Goal: Understand process/instructions: Learn how to perform a task or action

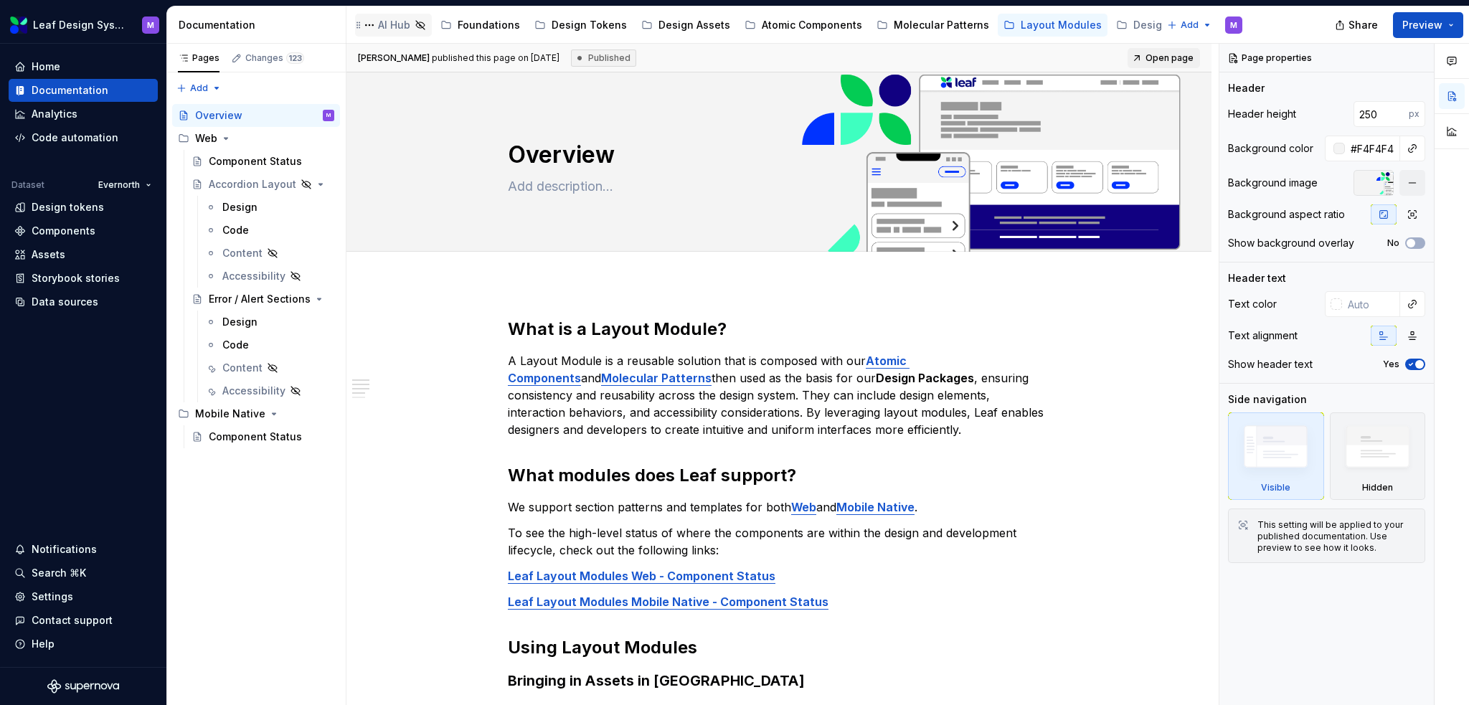
click at [400, 24] on div "AI Hub" at bounding box center [394, 25] width 32 height 14
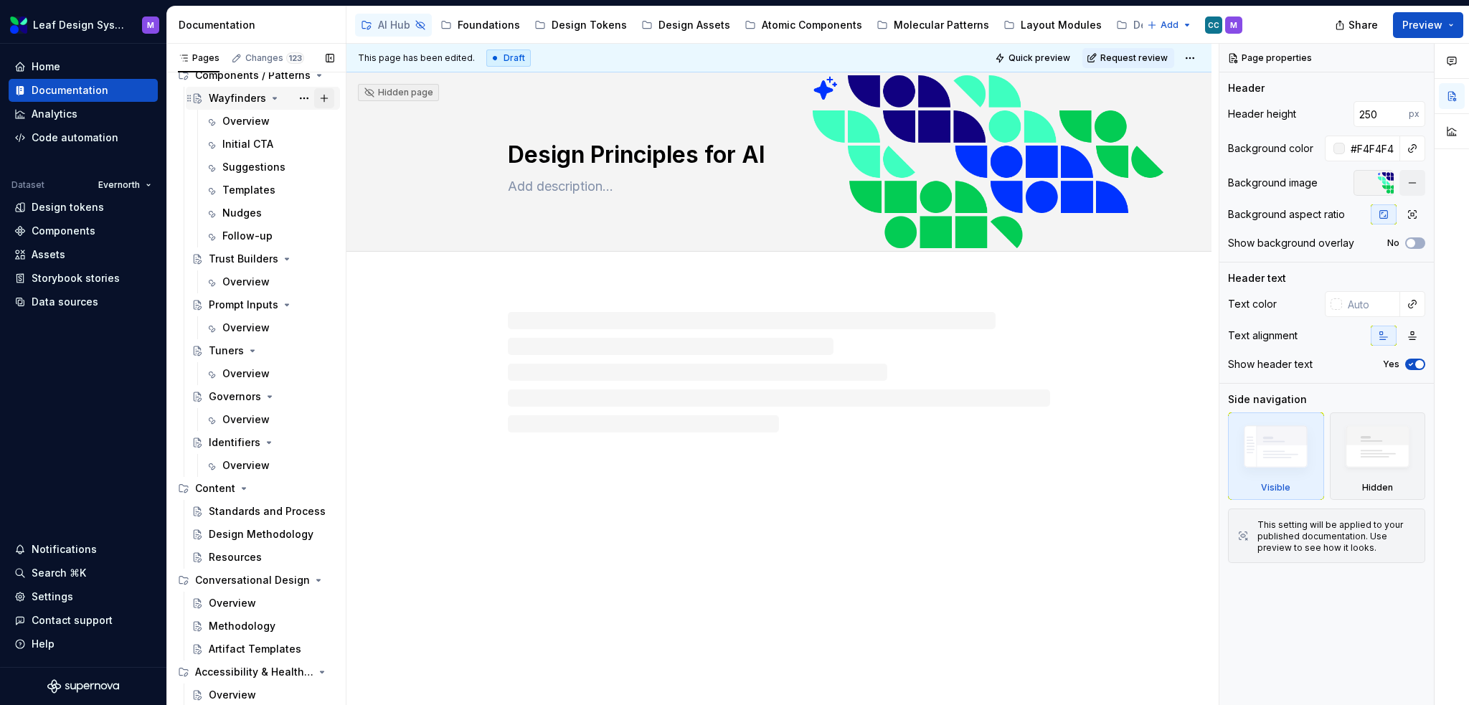
scroll to position [542, 0]
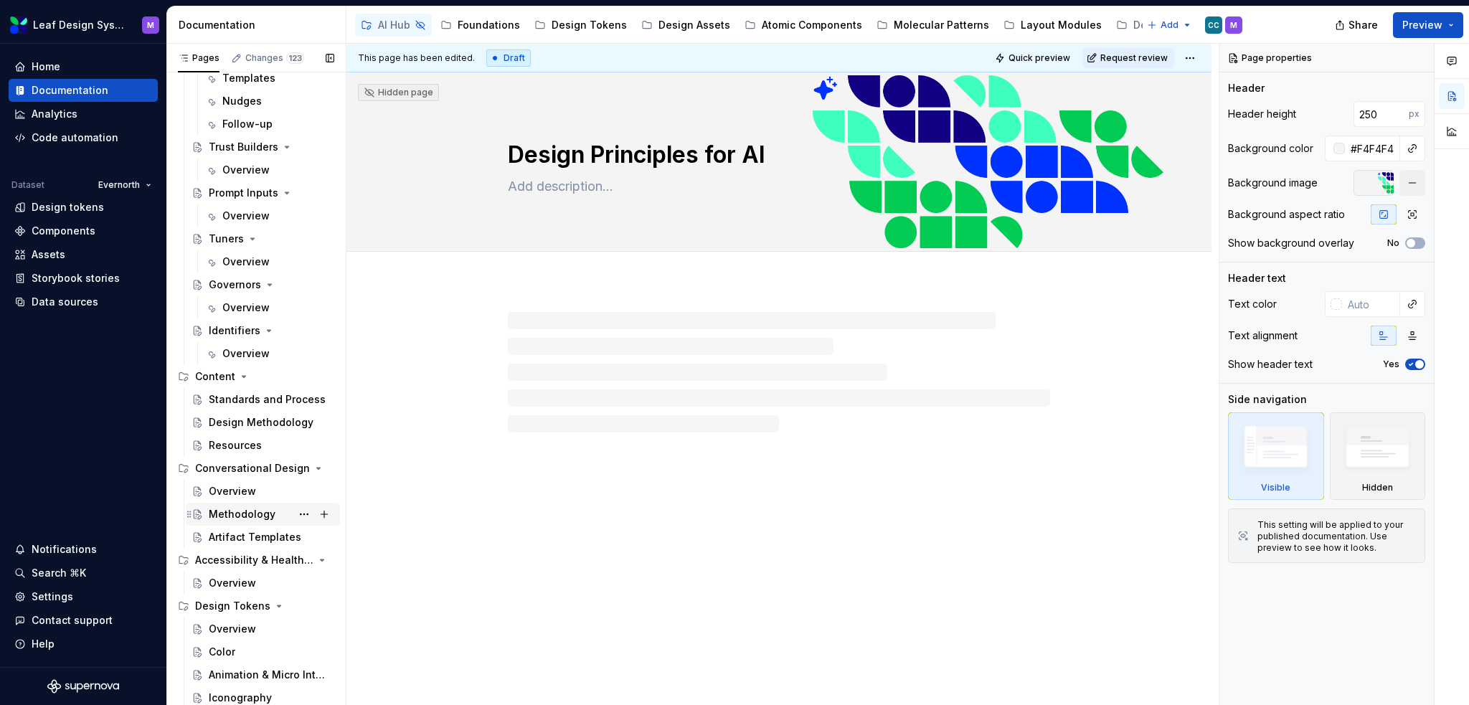
click at [243, 512] on div "Methodology" at bounding box center [242, 514] width 67 height 14
click at [692, 314] on div at bounding box center [779, 442] width 865 height 318
type textarea "*"
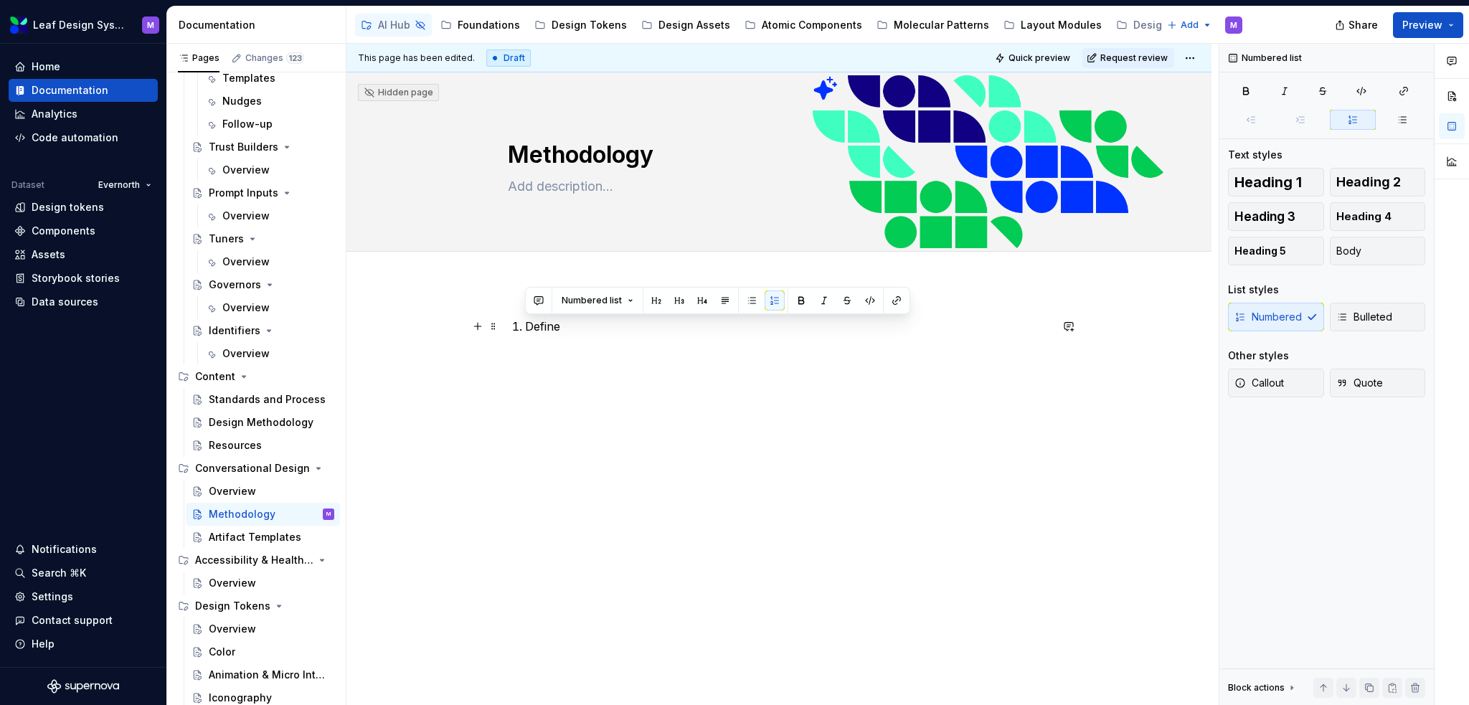
drag, startPoint x: 565, startPoint y: 326, endPoint x: 448, endPoint y: 323, distance: 117.0
click at [448, 323] on div "Define" at bounding box center [779, 442] width 865 height 318
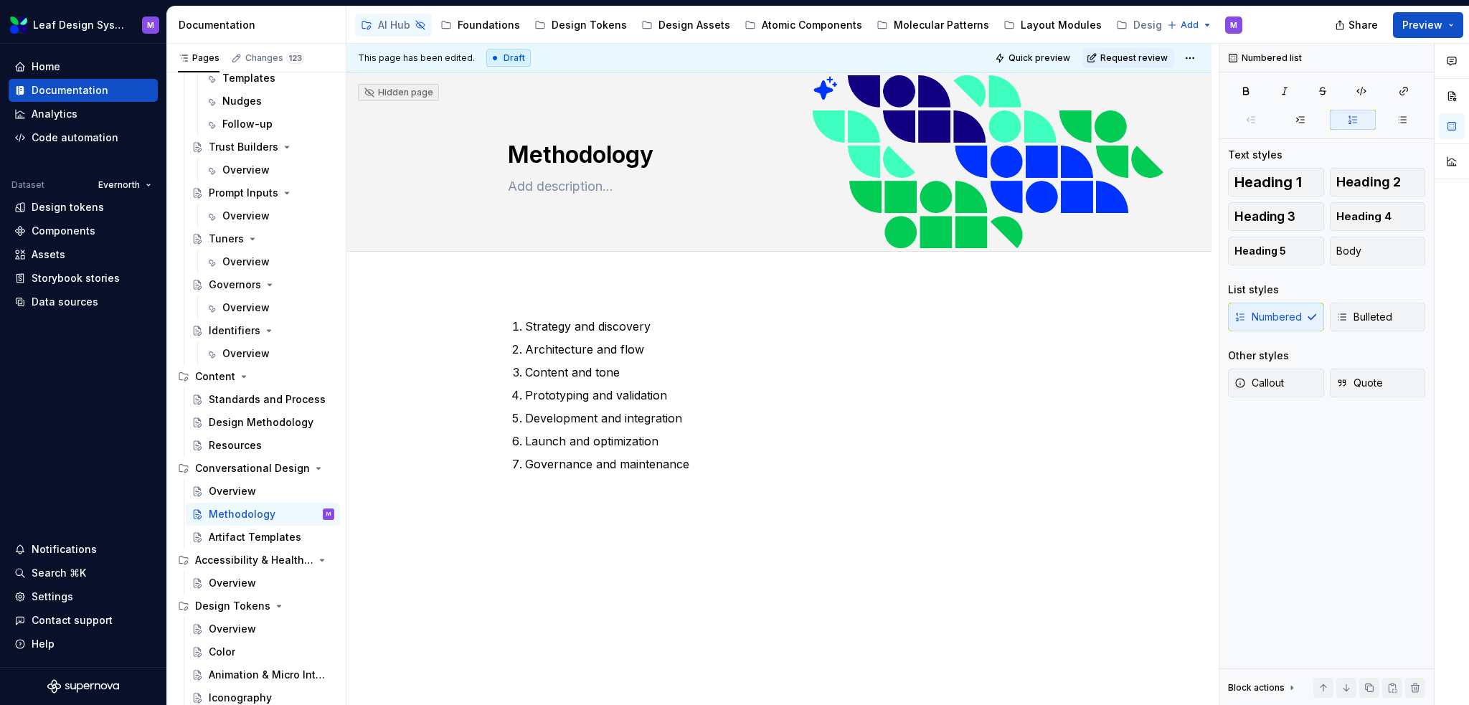
click at [512, 294] on div "Strategy and discovery Architecture and flow Content and tone Prototyping and v…" at bounding box center [779, 492] width 865 height 418
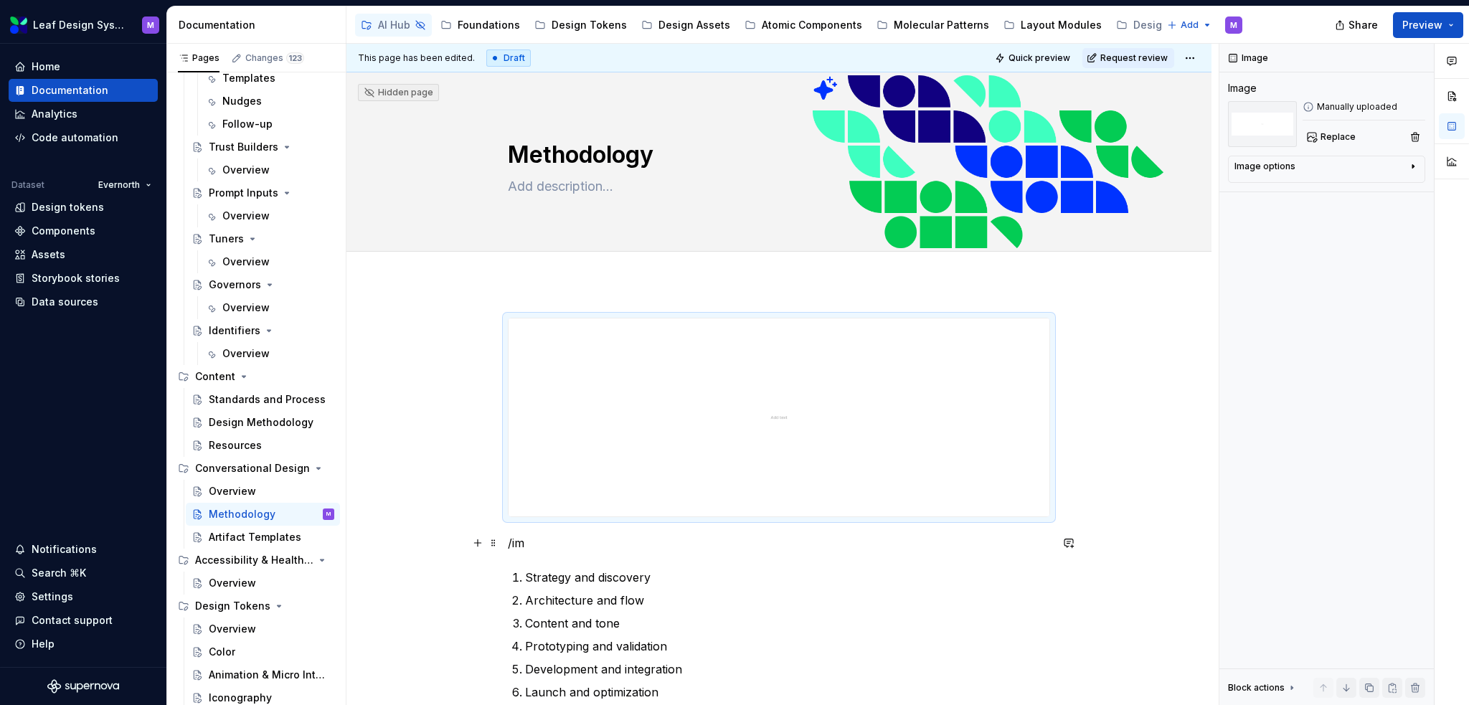
click at [517, 550] on p "/im" at bounding box center [779, 542] width 542 height 17
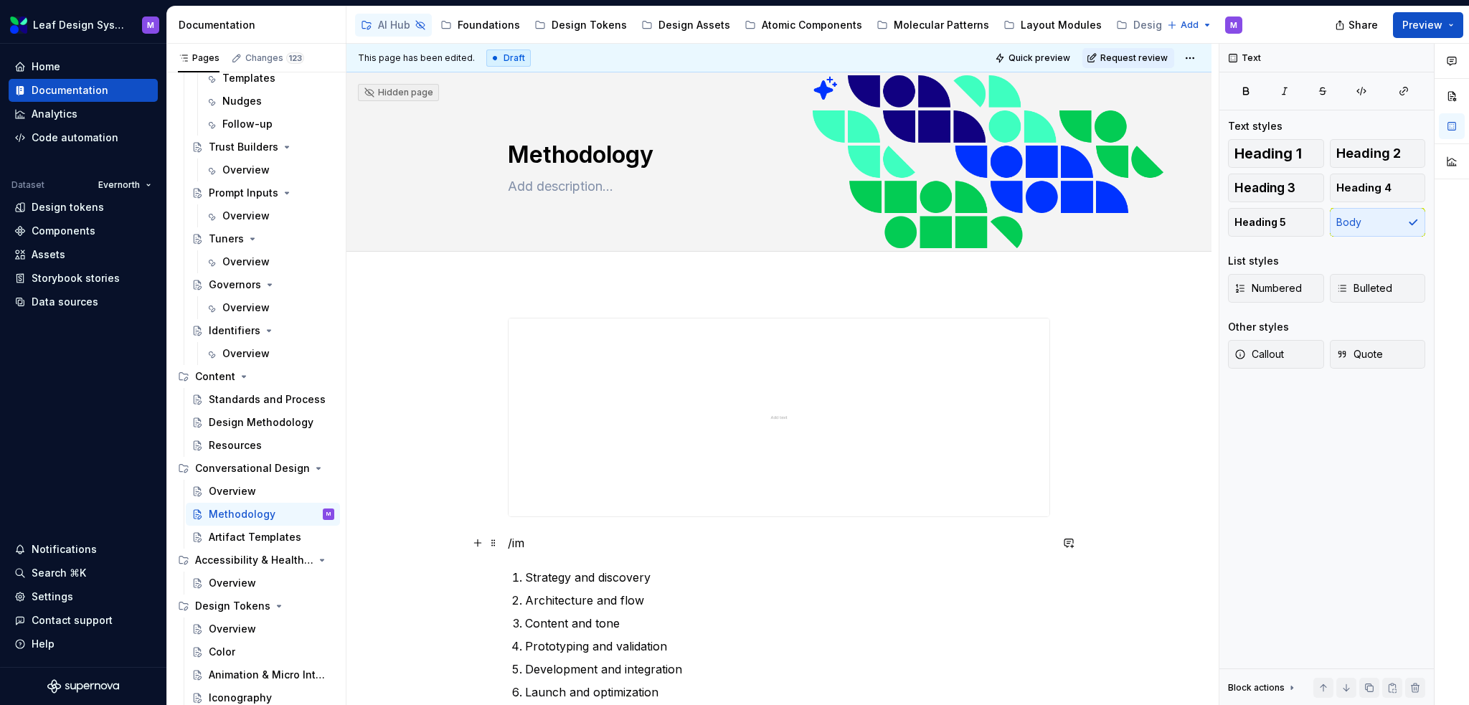
click at [531, 547] on p "/im" at bounding box center [779, 542] width 542 height 17
click at [766, 424] on img at bounding box center [779, 418] width 541 height 198
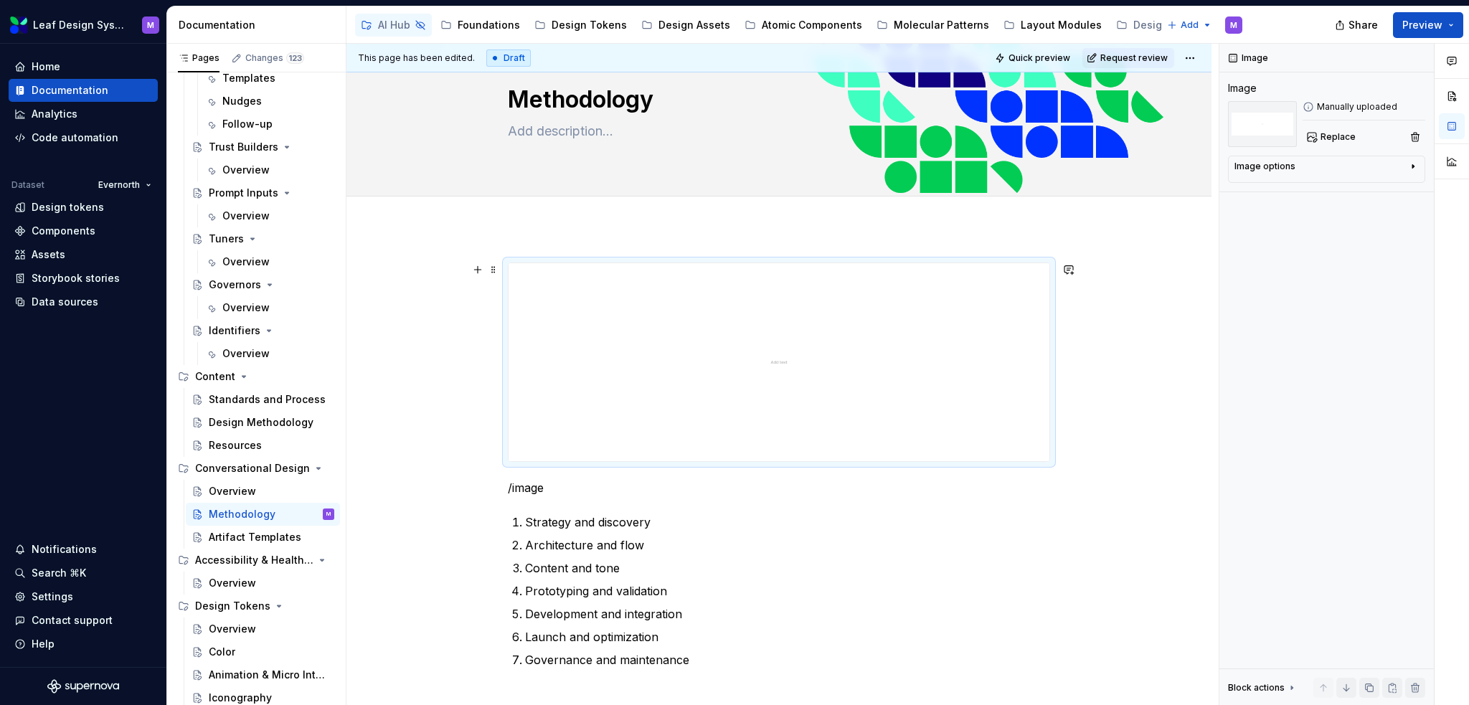
scroll to position [143, 0]
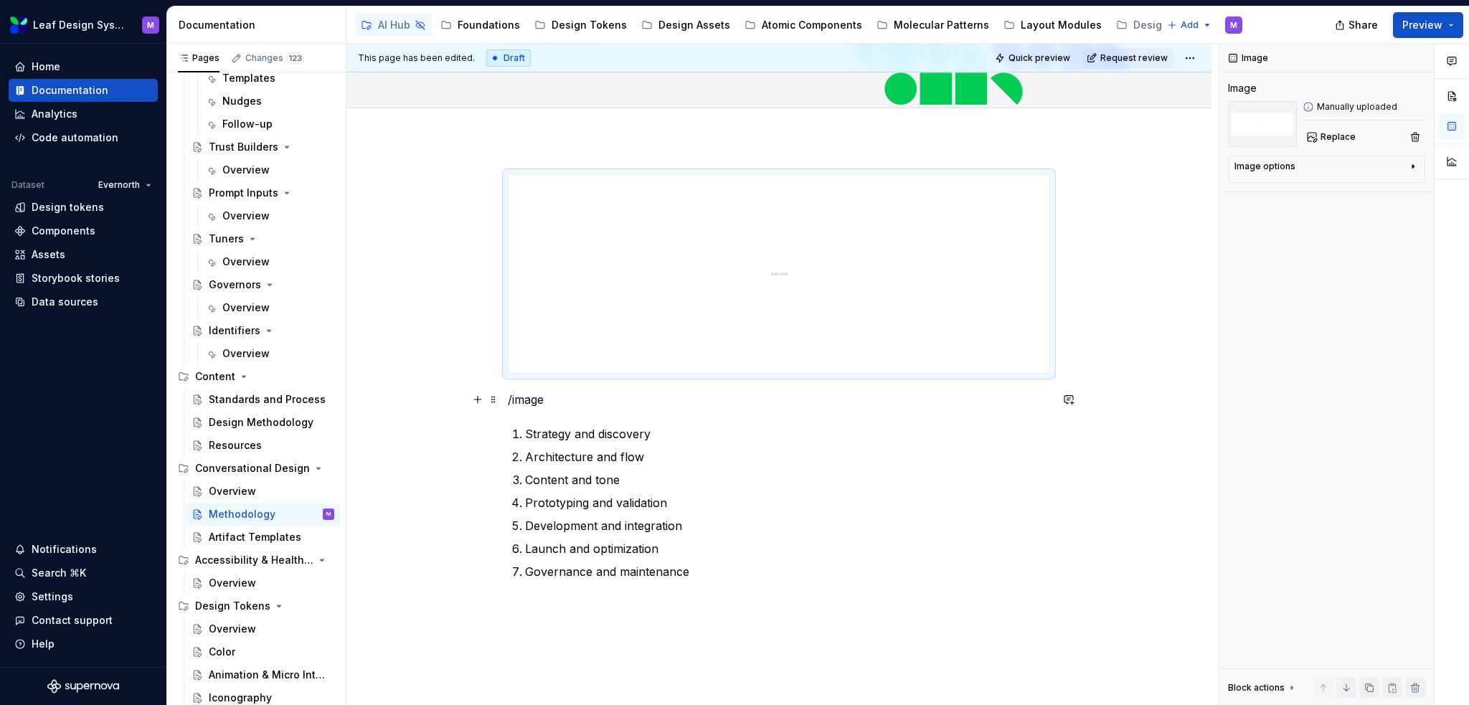
click at [568, 395] on p "/image" at bounding box center [779, 399] width 542 height 17
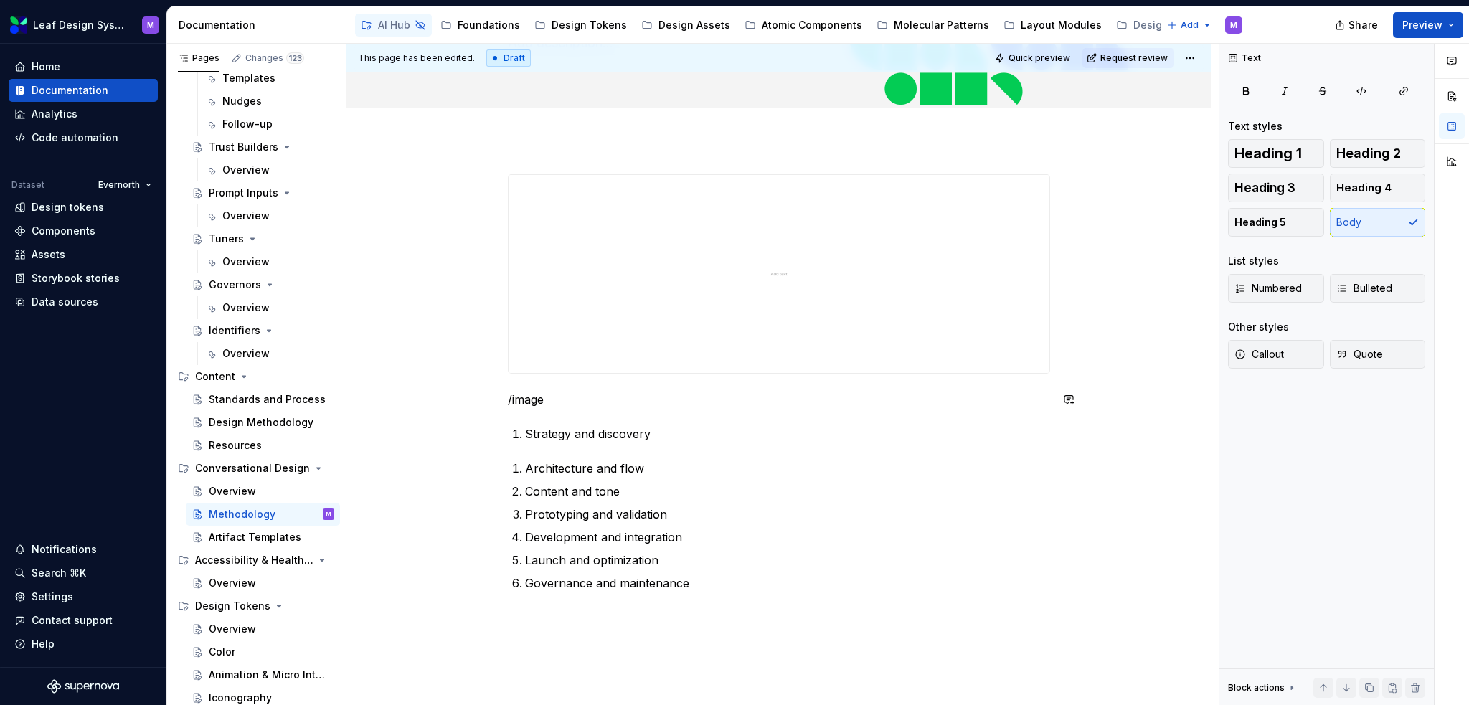
click at [561, 397] on p "/image" at bounding box center [779, 399] width 542 height 17
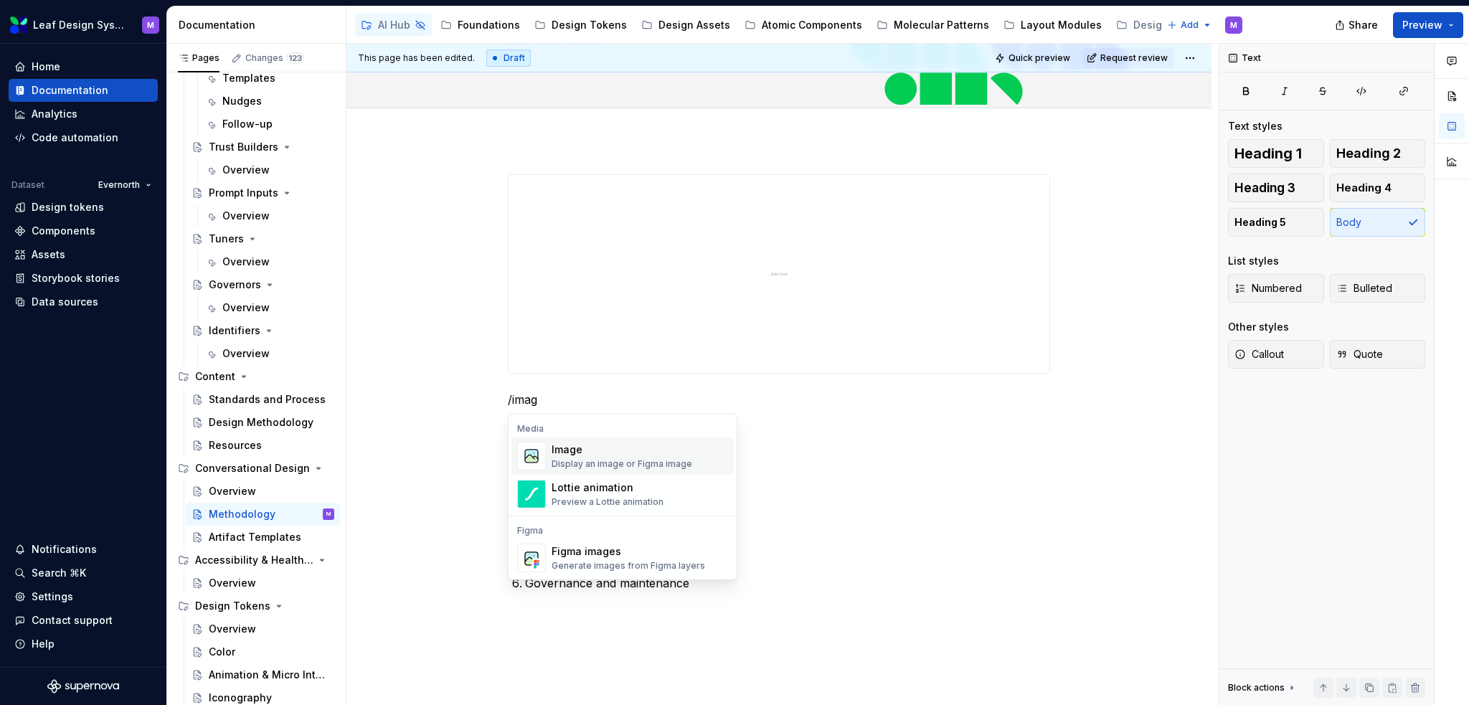
click at [575, 447] on div "Image" at bounding box center [622, 450] width 141 height 14
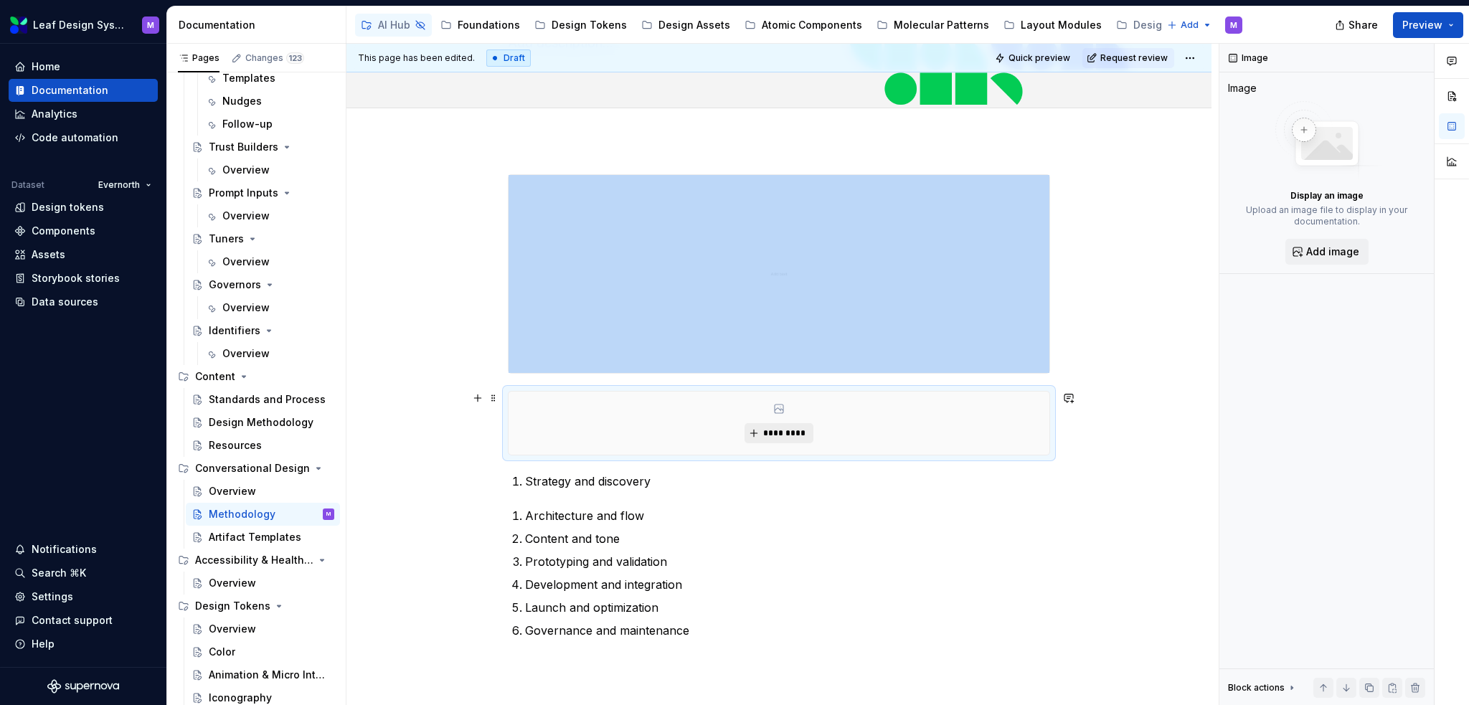
click at [788, 435] on span "*********" at bounding box center [785, 433] width 44 height 11
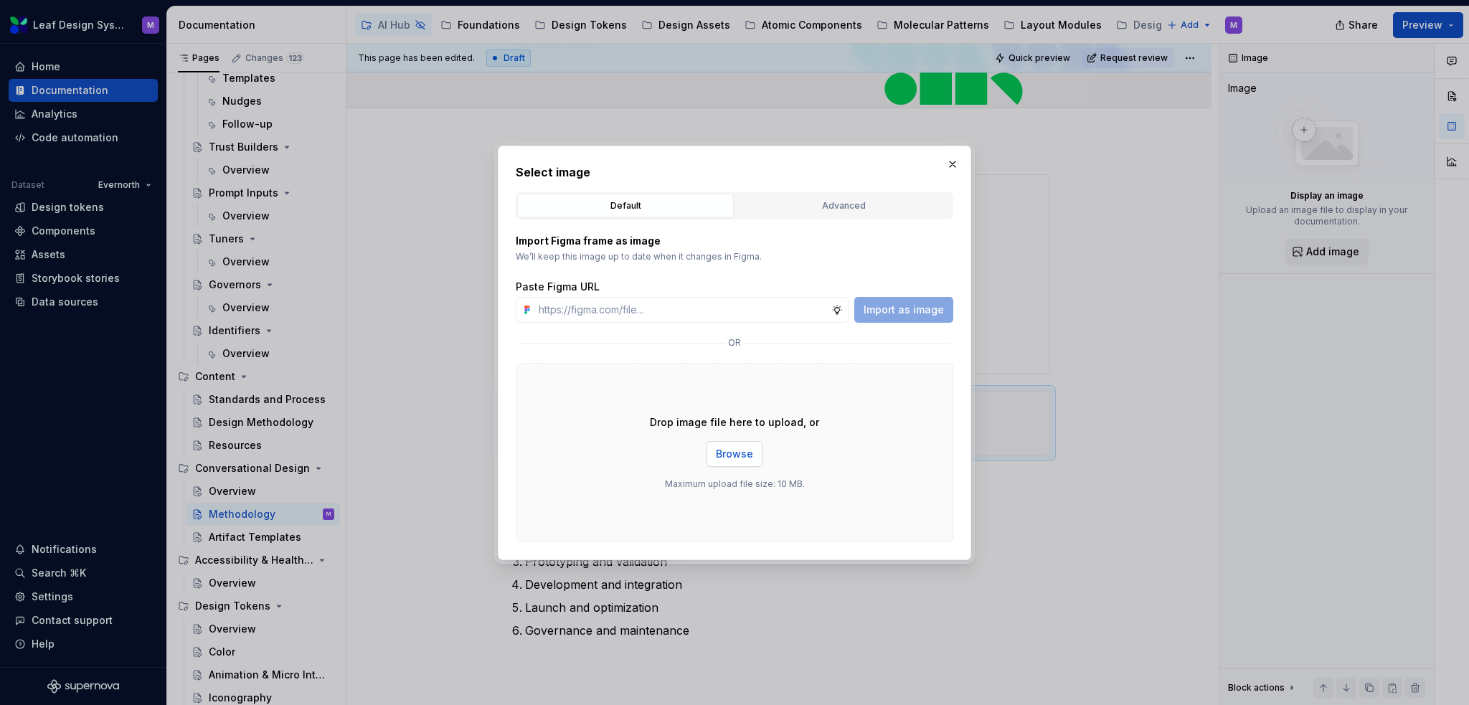
click at [730, 453] on span "Browse" at bounding box center [734, 454] width 37 height 14
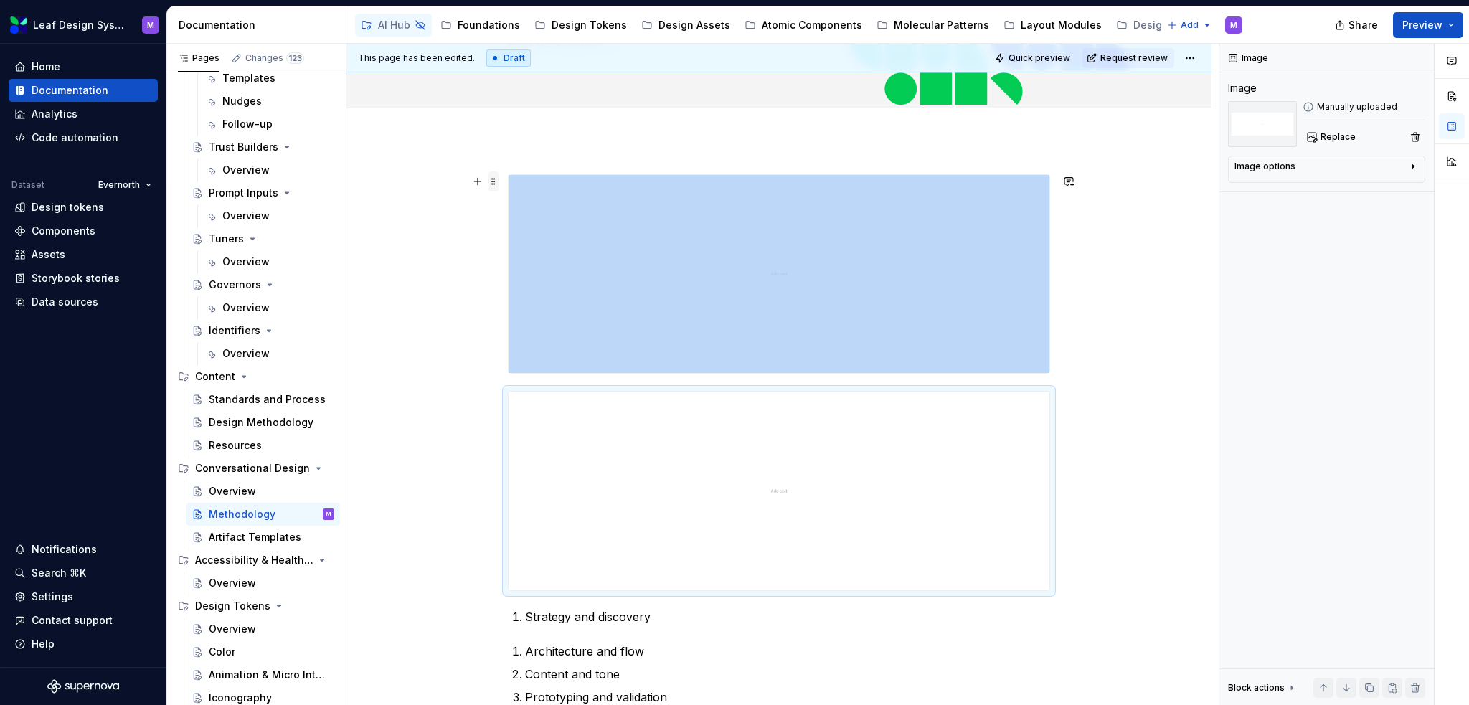
click at [489, 181] on span at bounding box center [493, 181] width 11 height 20
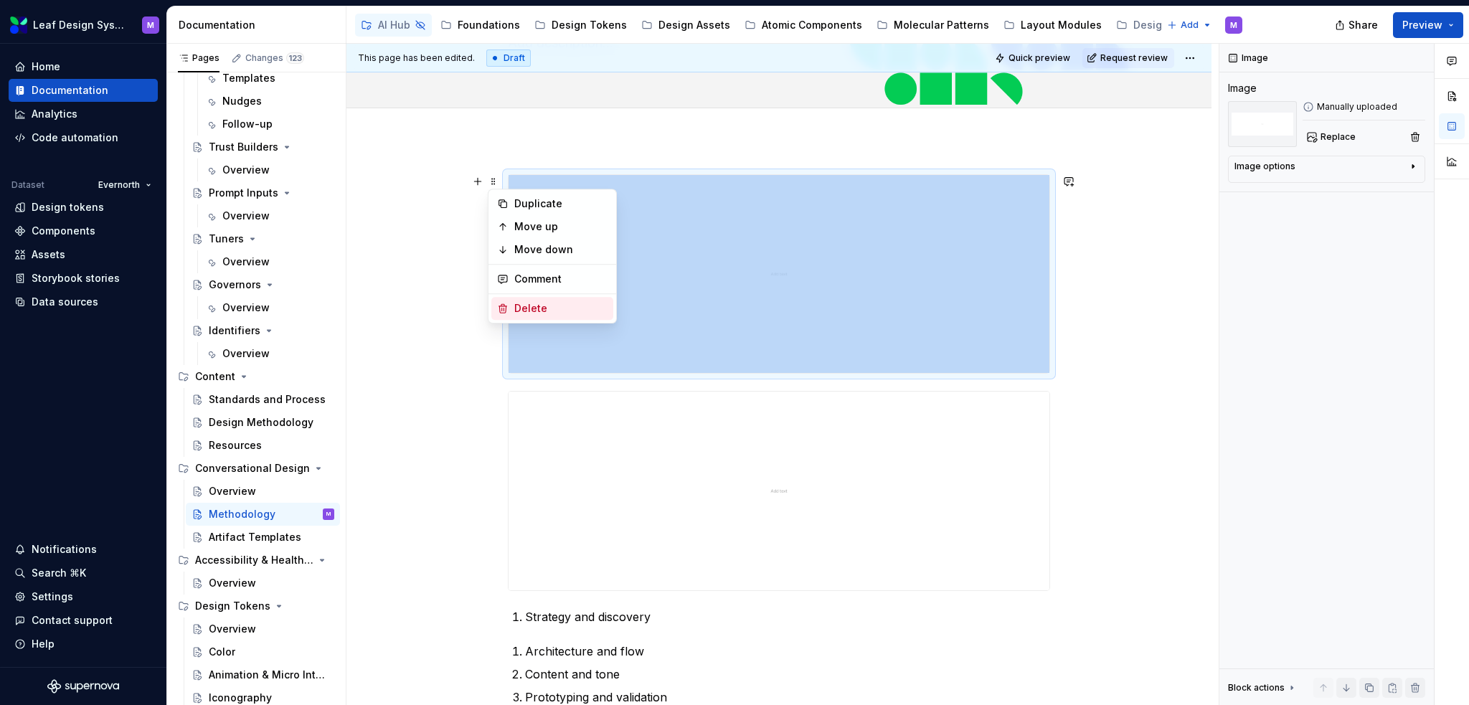
click at [528, 310] on div "Delete" at bounding box center [560, 308] width 93 height 14
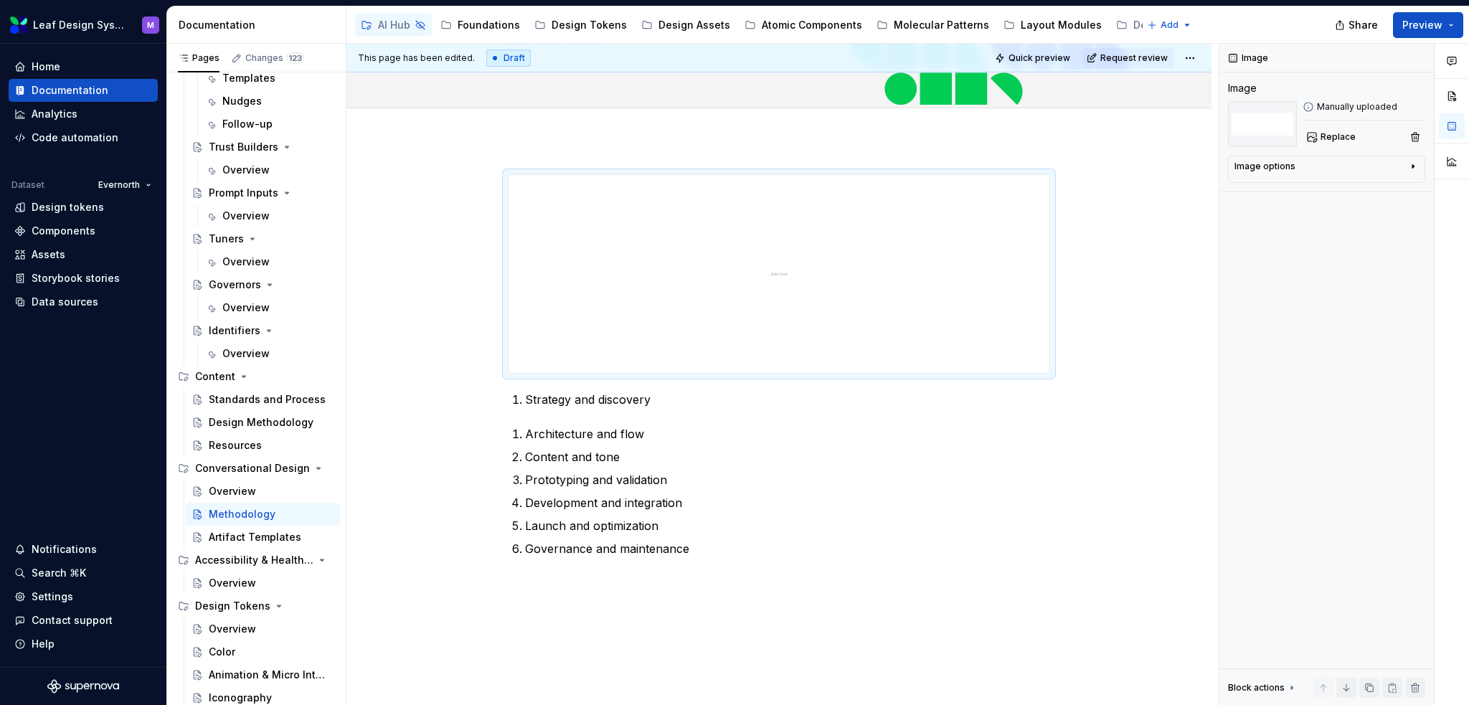
type textarea "*"
